Goal: Register for event/course

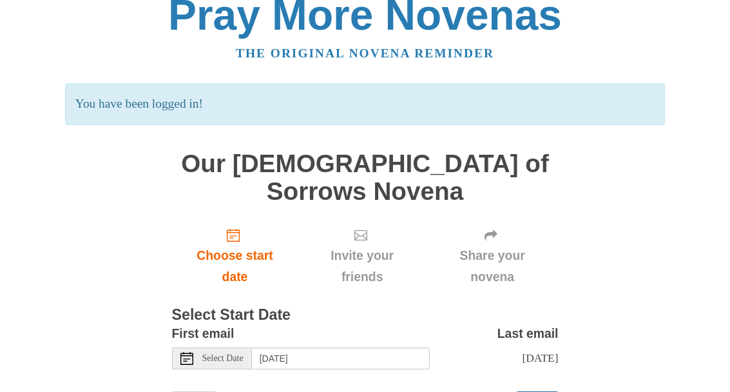
scroll to position [59, 0]
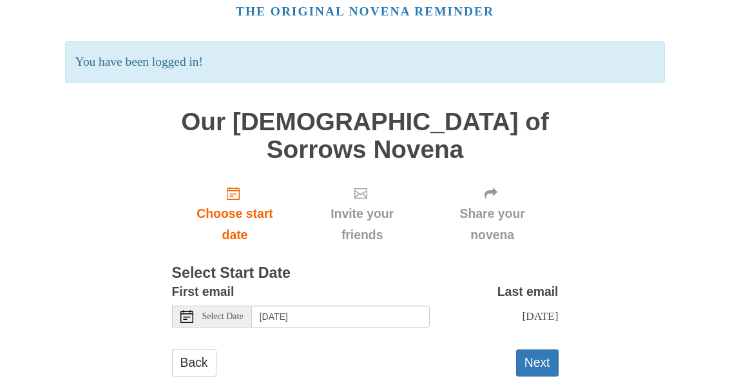
click at [229, 313] on span "Select Date" at bounding box center [222, 317] width 41 height 9
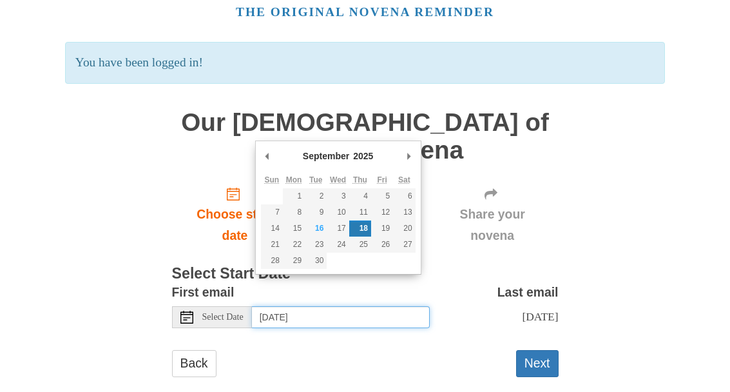
type input "[DATE]"
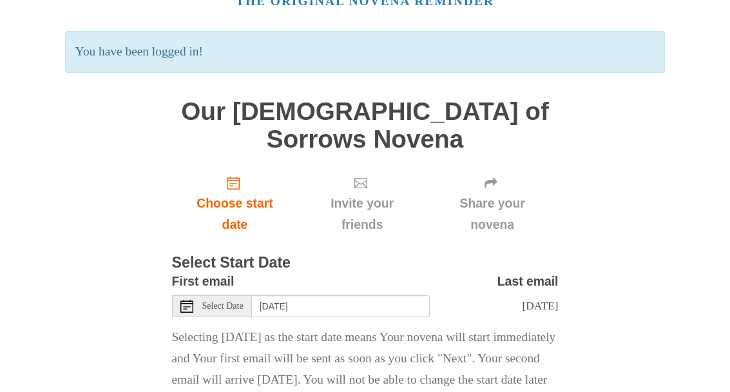
scroll to position [76, 0]
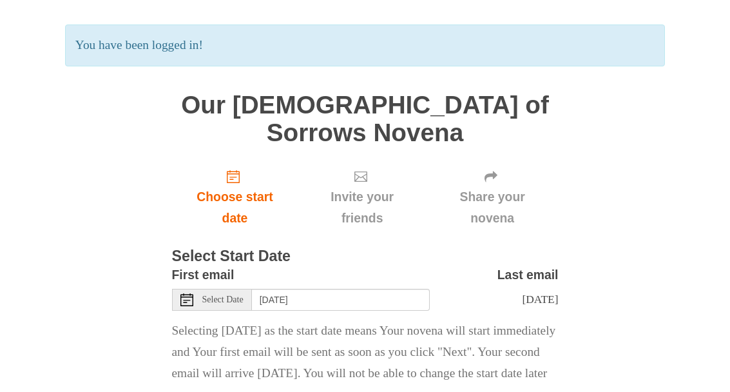
click at [588, 375] on div "Pray More Novenas The original novena reminder You have been logged in! Our [DE…" at bounding box center [365, 192] width 625 height 537
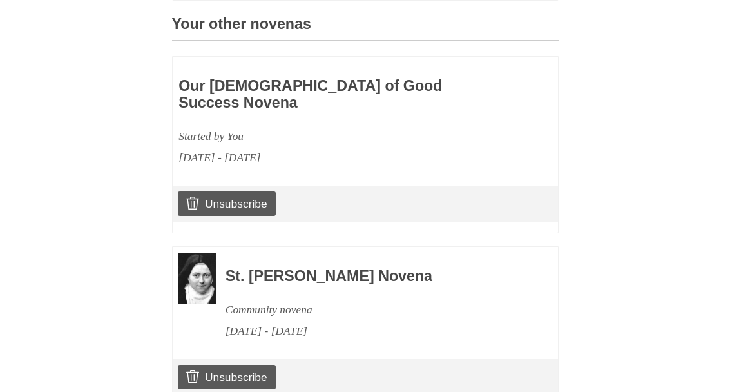
scroll to position [624, 0]
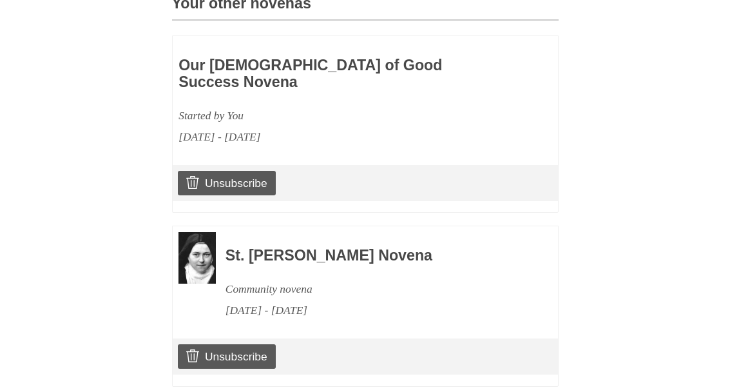
click at [240, 171] on link "Unsubscribe" at bounding box center [226, 183] width 97 height 24
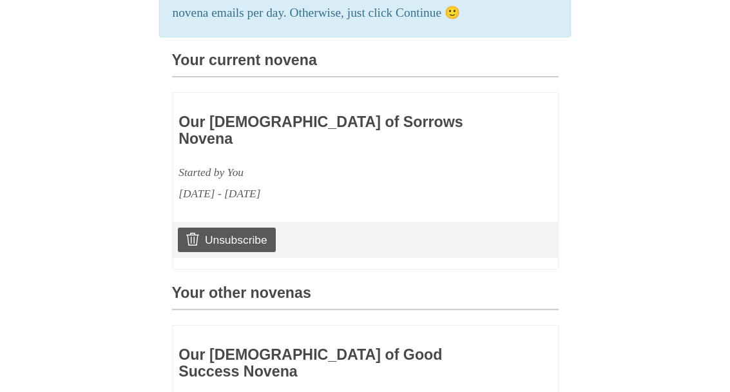
scroll to position [568, 0]
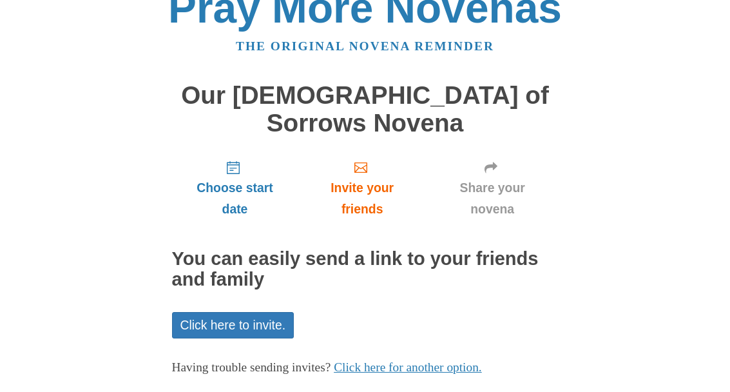
scroll to position [62, 0]
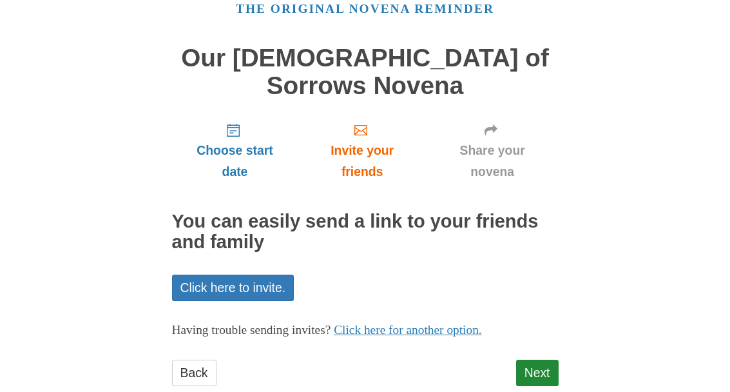
click at [558, 360] on link "Next" at bounding box center [537, 373] width 43 height 26
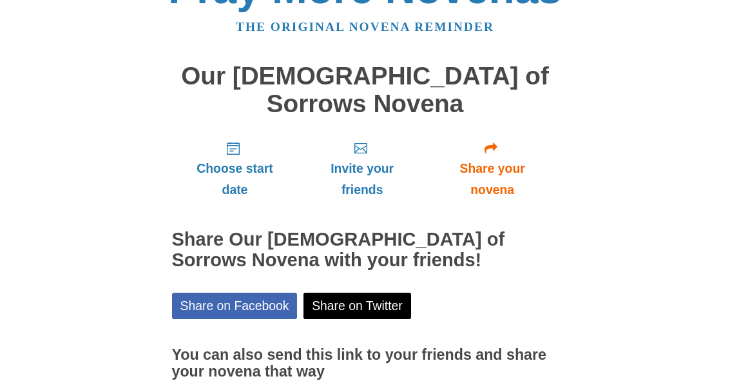
scroll to position [64, 0]
